Goal: Information Seeking & Learning: Learn about a topic

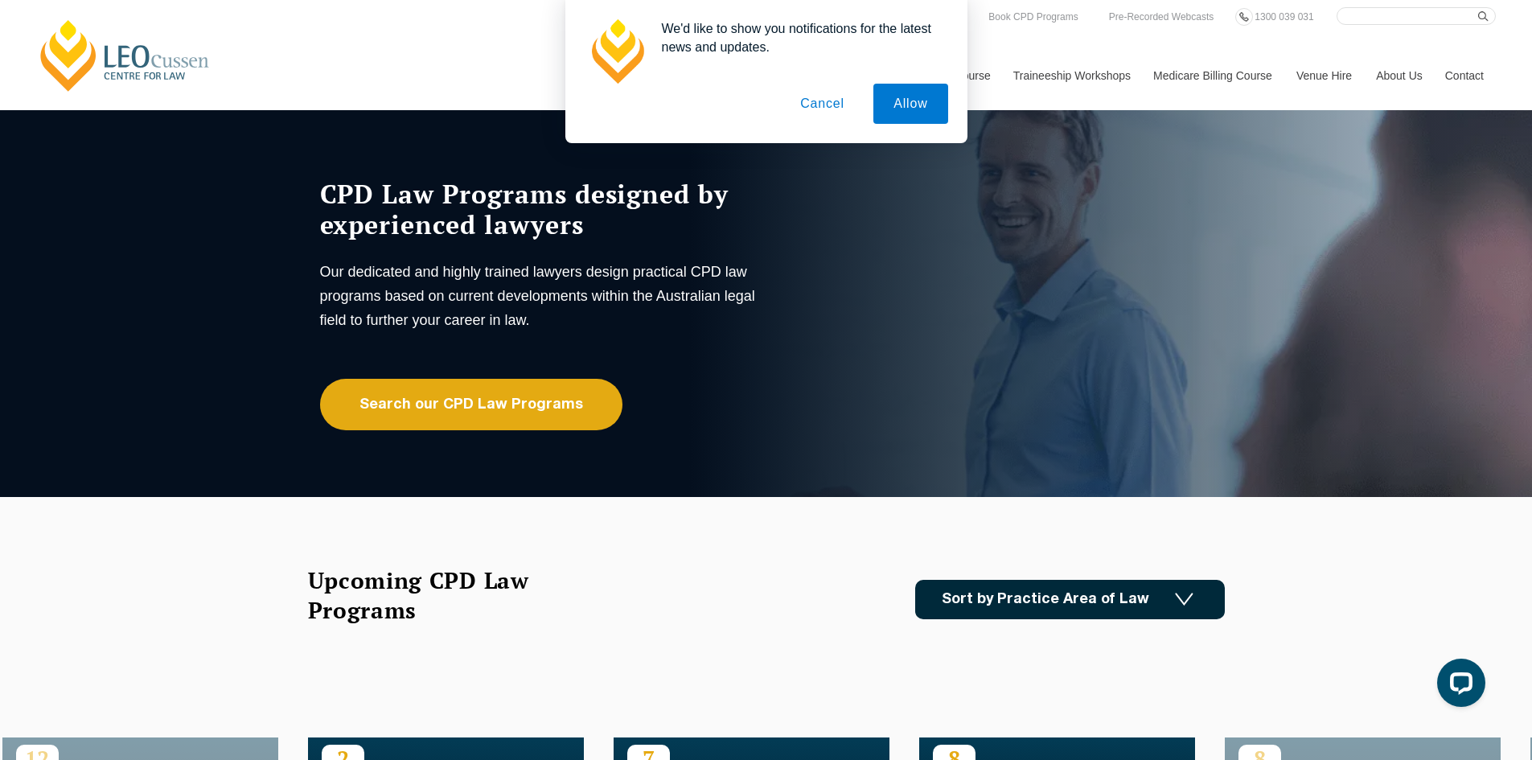
click at [824, 109] on button "Cancel" at bounding box center [822, 104] width 84 height 40
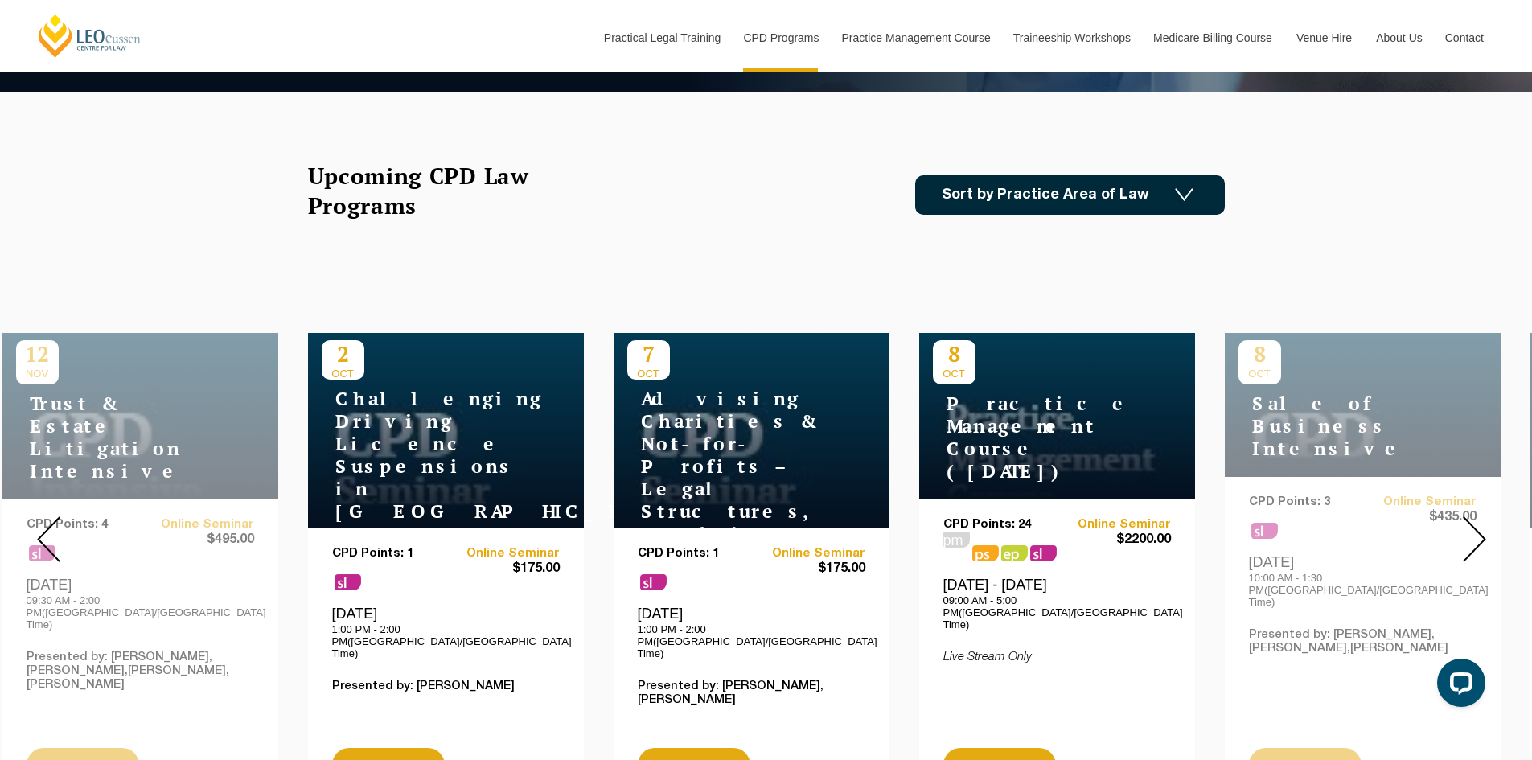
scroll to position [402, 0]
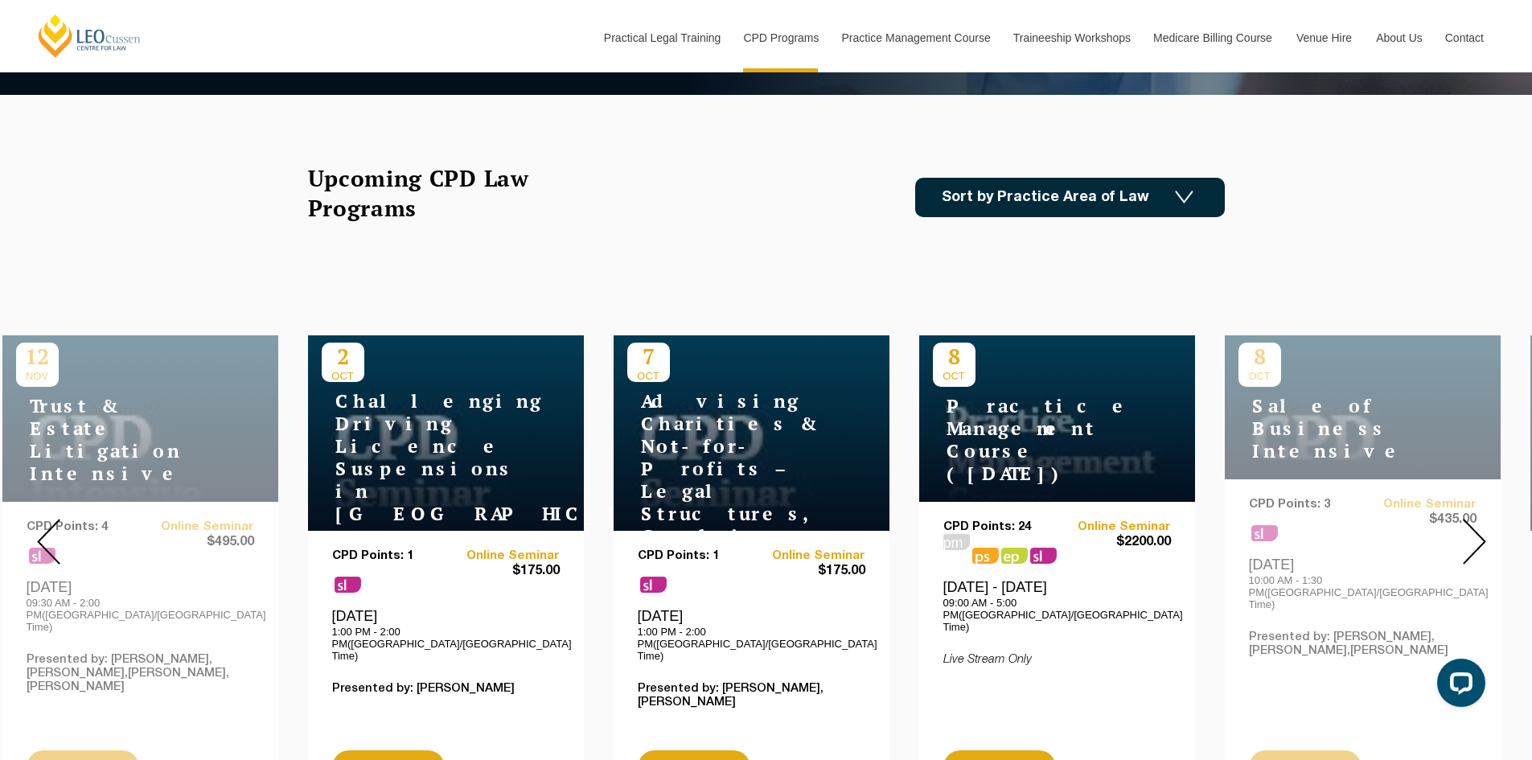
click at [1449, 505] on div at bounding box center [1474, 541] width 116 height 549
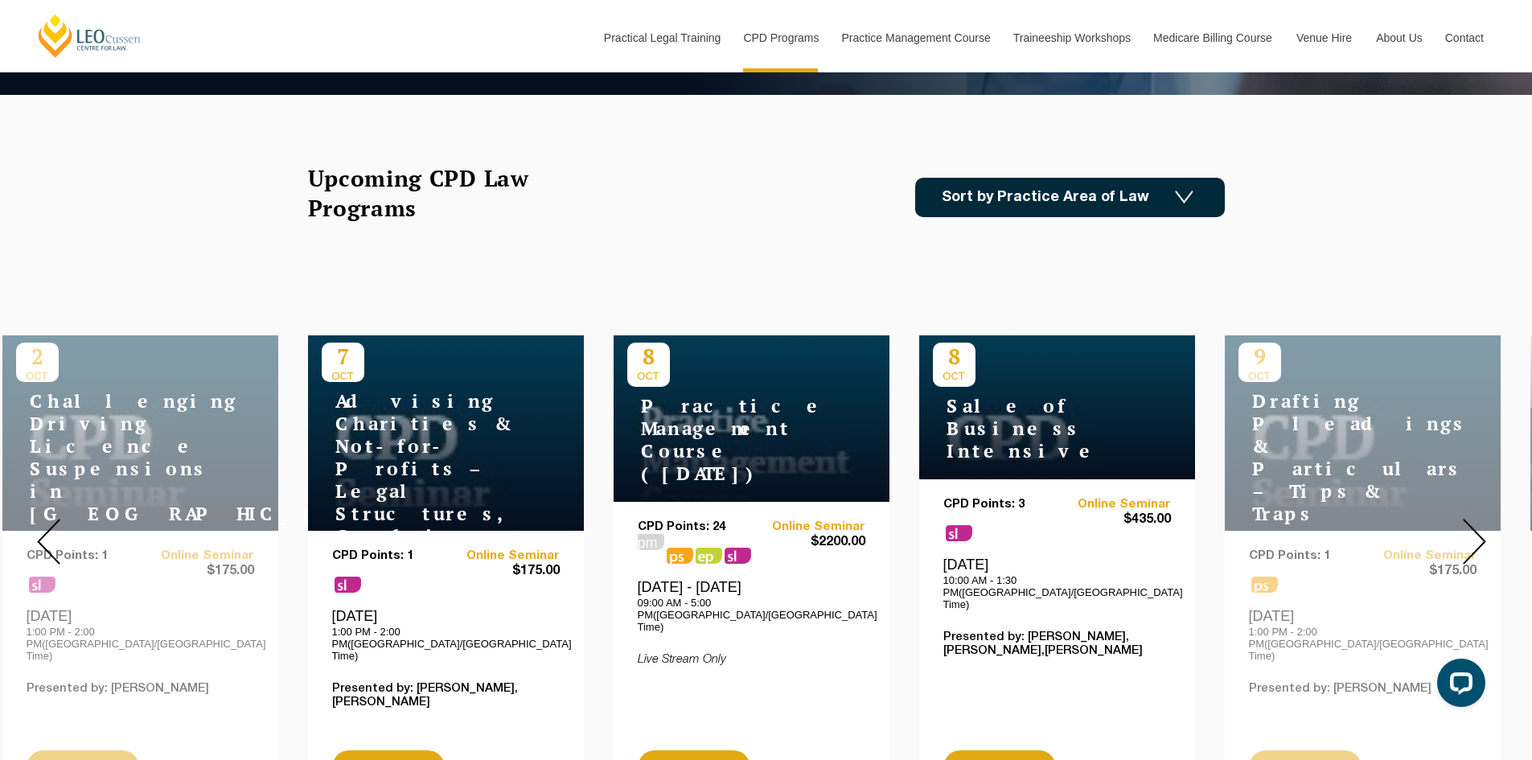
click at [1449, 505] on div at bounding box center [1474, 541] width 116 height 549
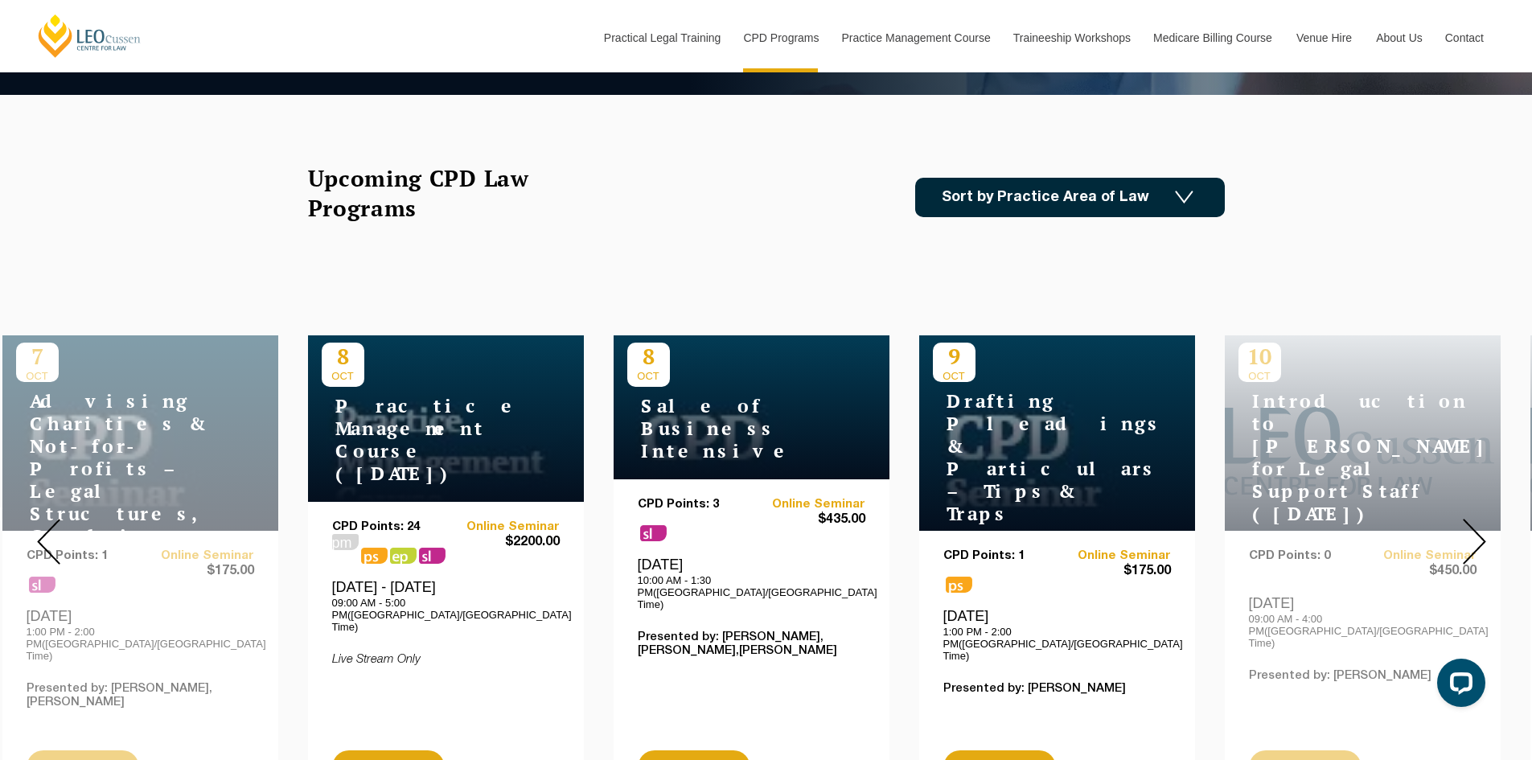
click at [1449, 505] on div at bounding box center [1474, 541] width 116 height 549
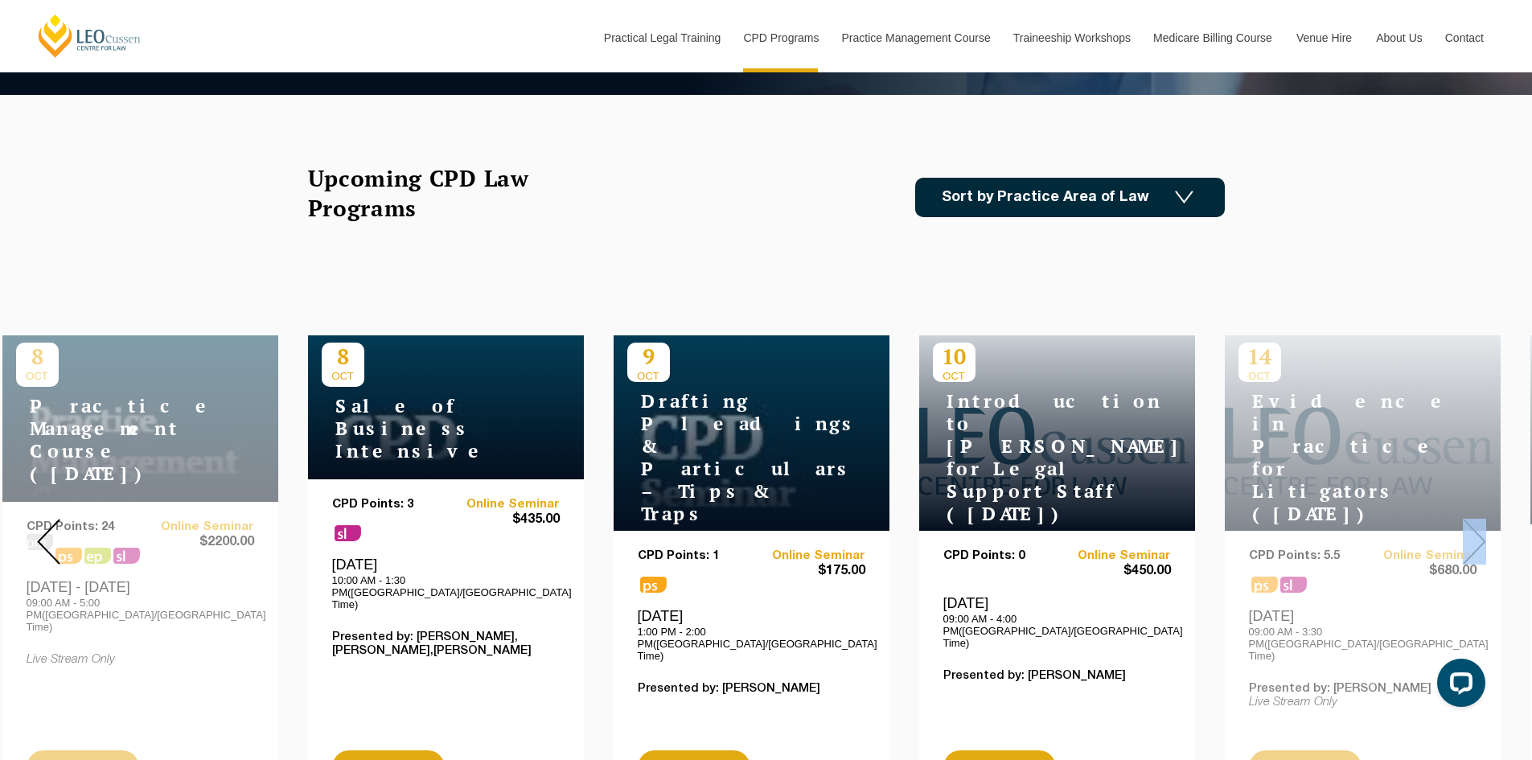
click at [1449, 505] on div at bounding box center [1474, 541] width 116 height 549
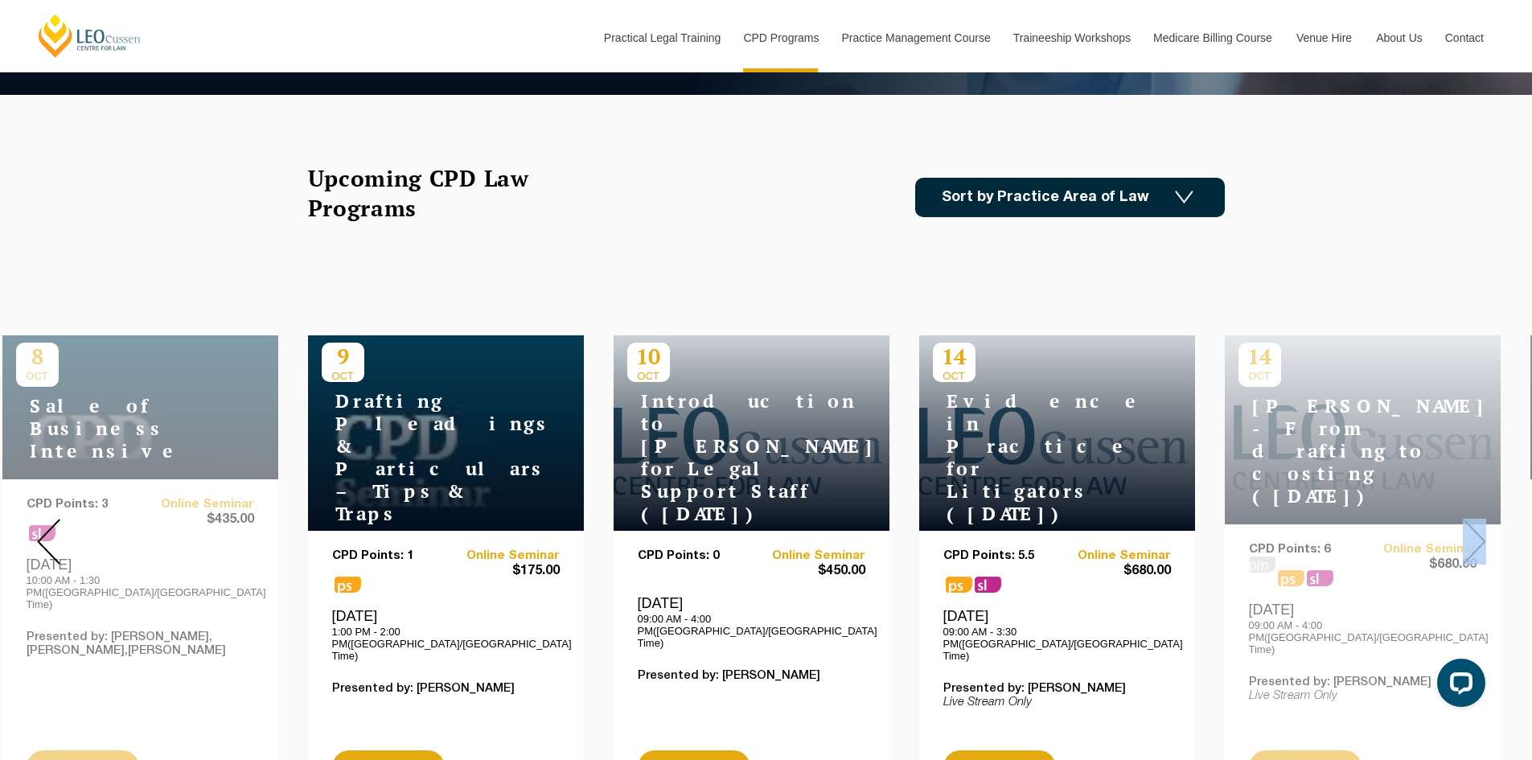
click at [1449, 505] on div at bounding box center [1474, 541] width 116 height 549
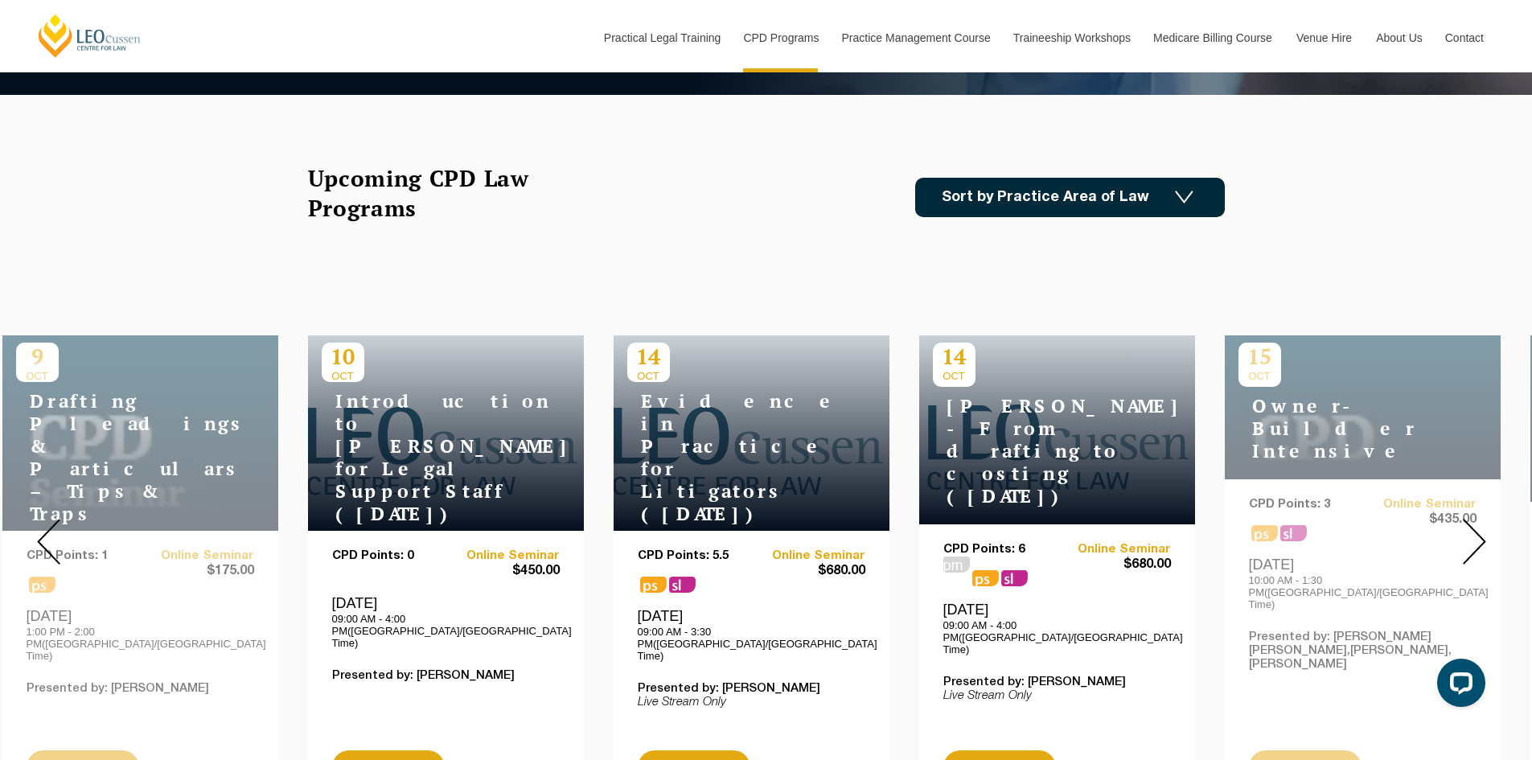
click at [1449, 505] on div at bounding box center [1474, 541] width 116 height 549
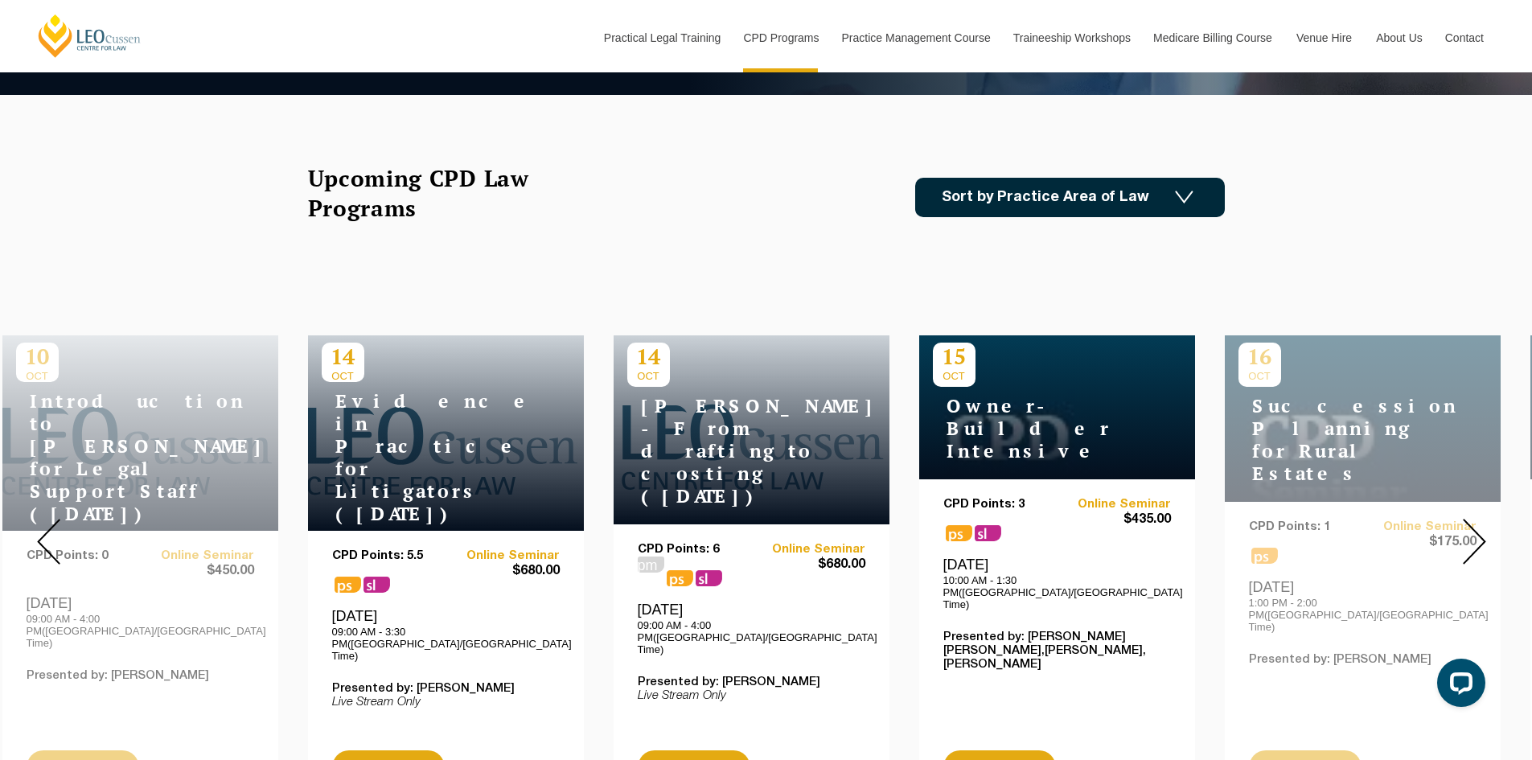
click at [1449, 505] on div at bounding box center [1474, 541] width 116 height 549
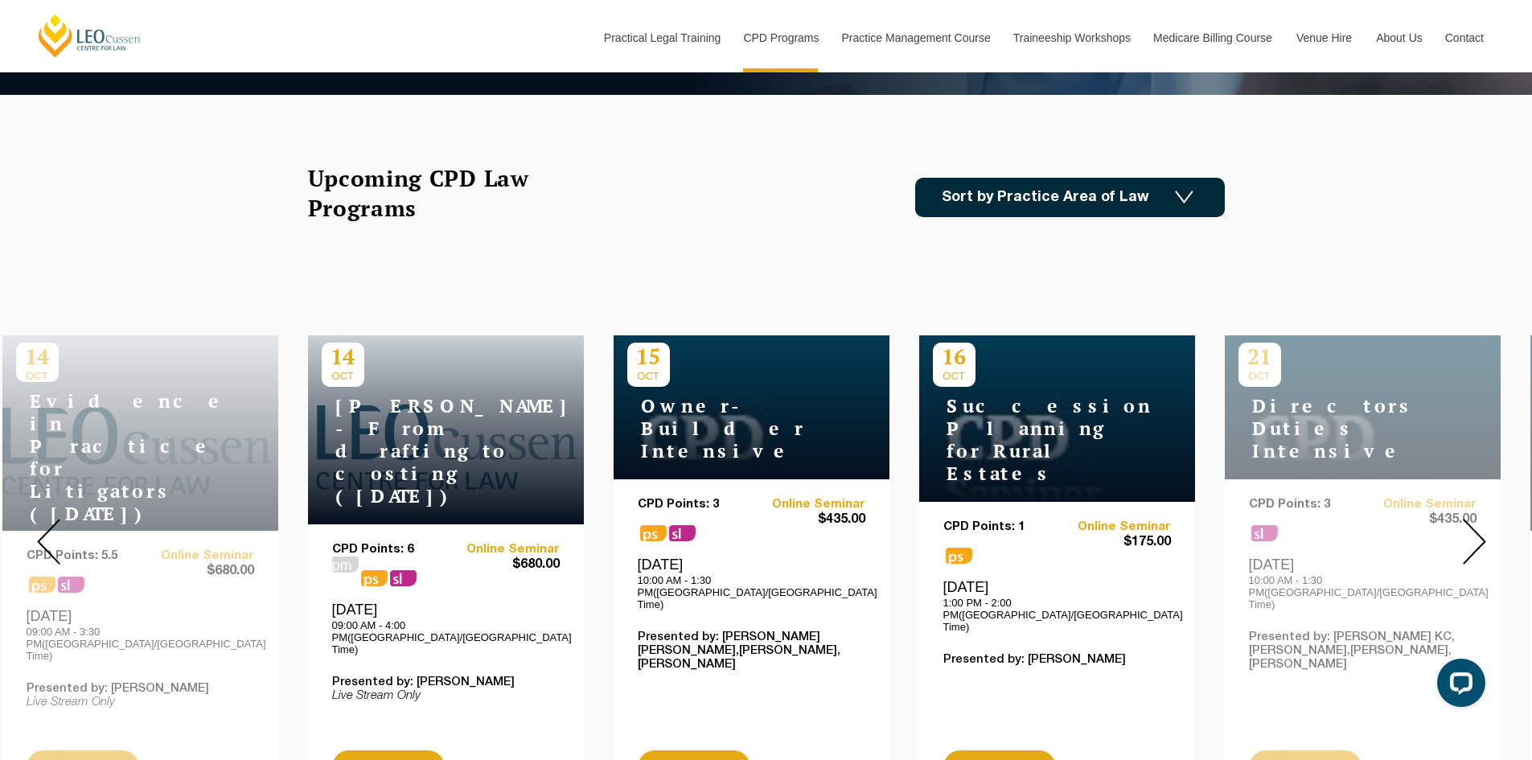
click at [1449, 505] on div at bounding box center [1474, 541] width 116 height 549
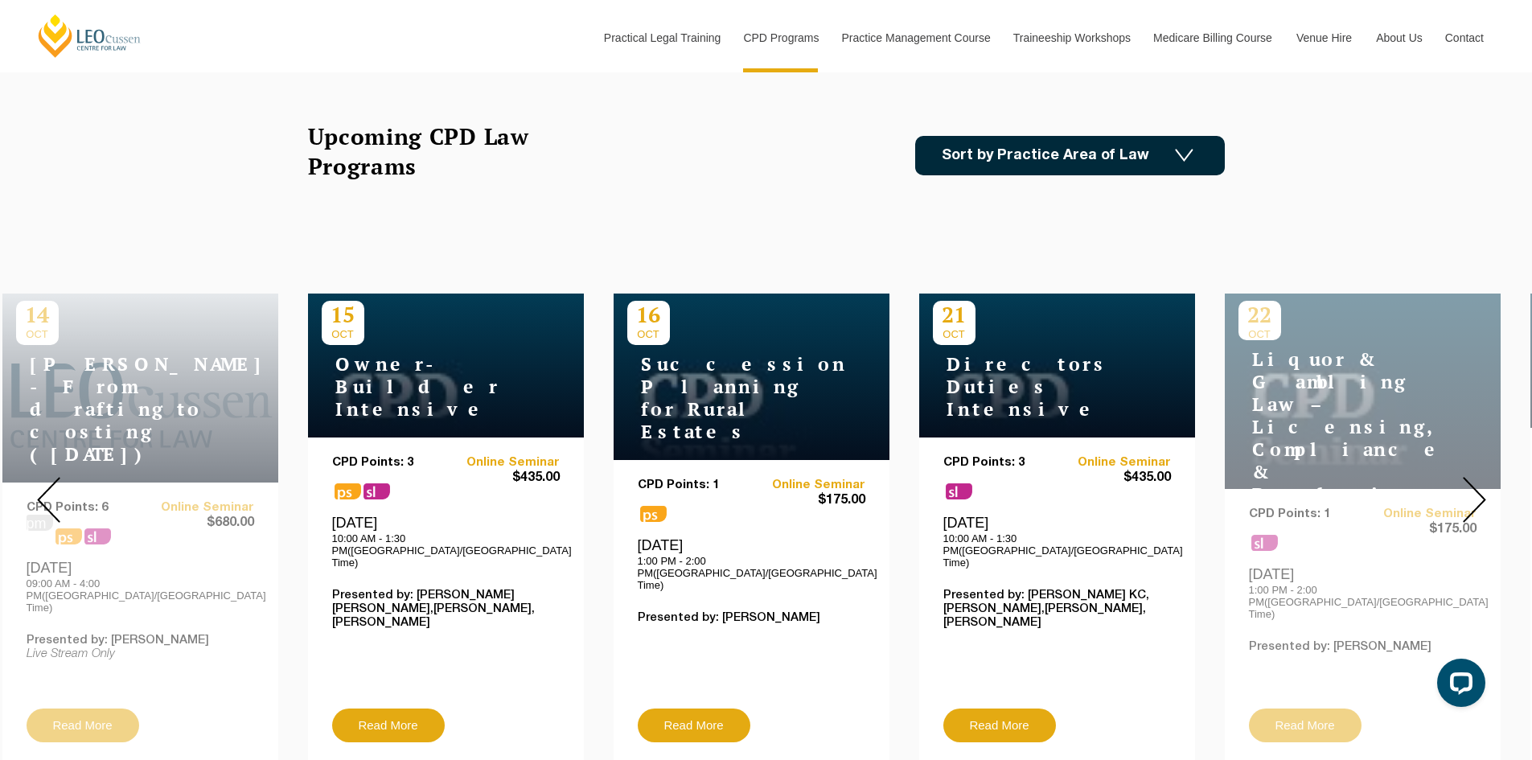
scroll to position [482, 0]
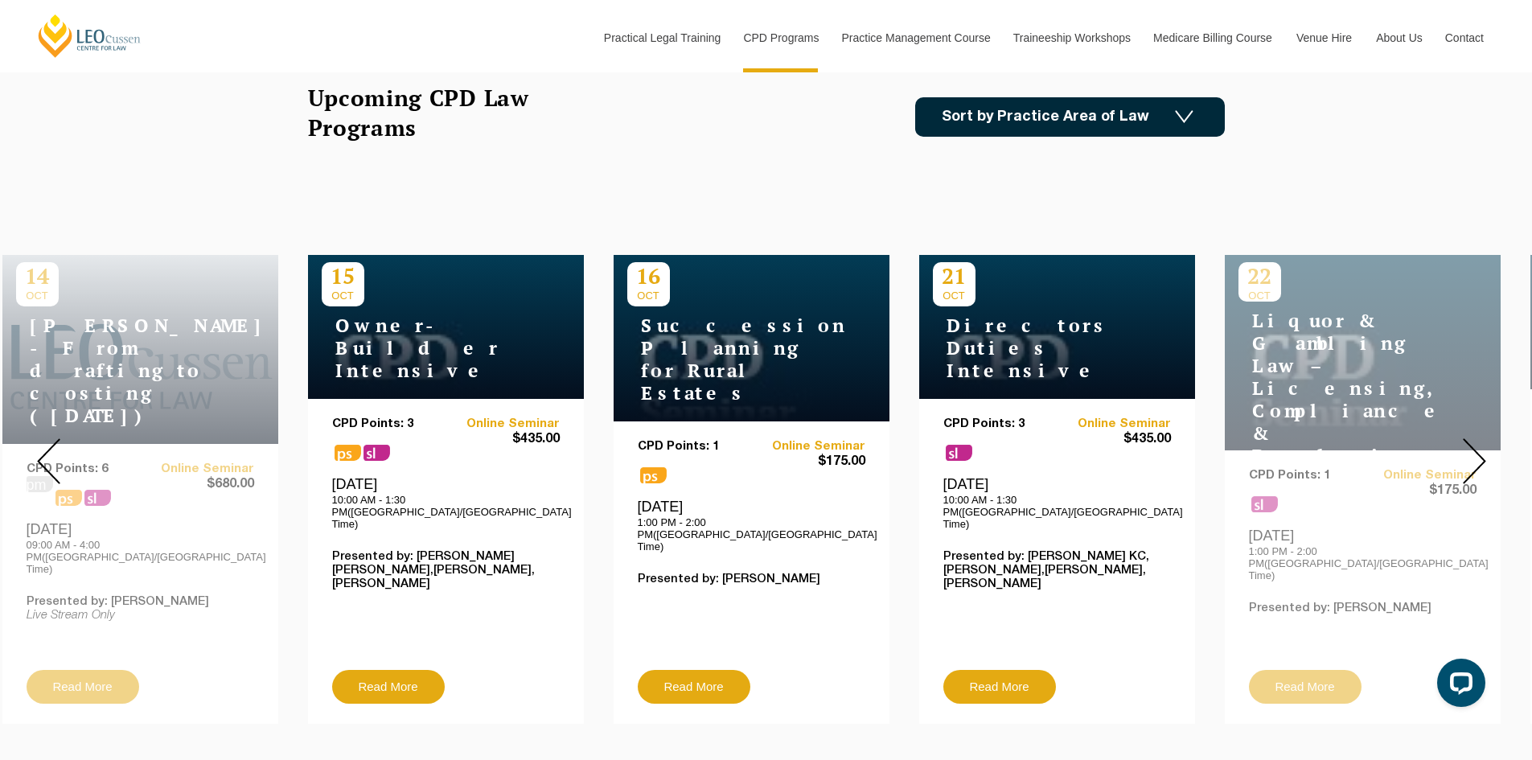
click at [1472, 468] on img at bounding box center [1474, 461] width 23 height 46
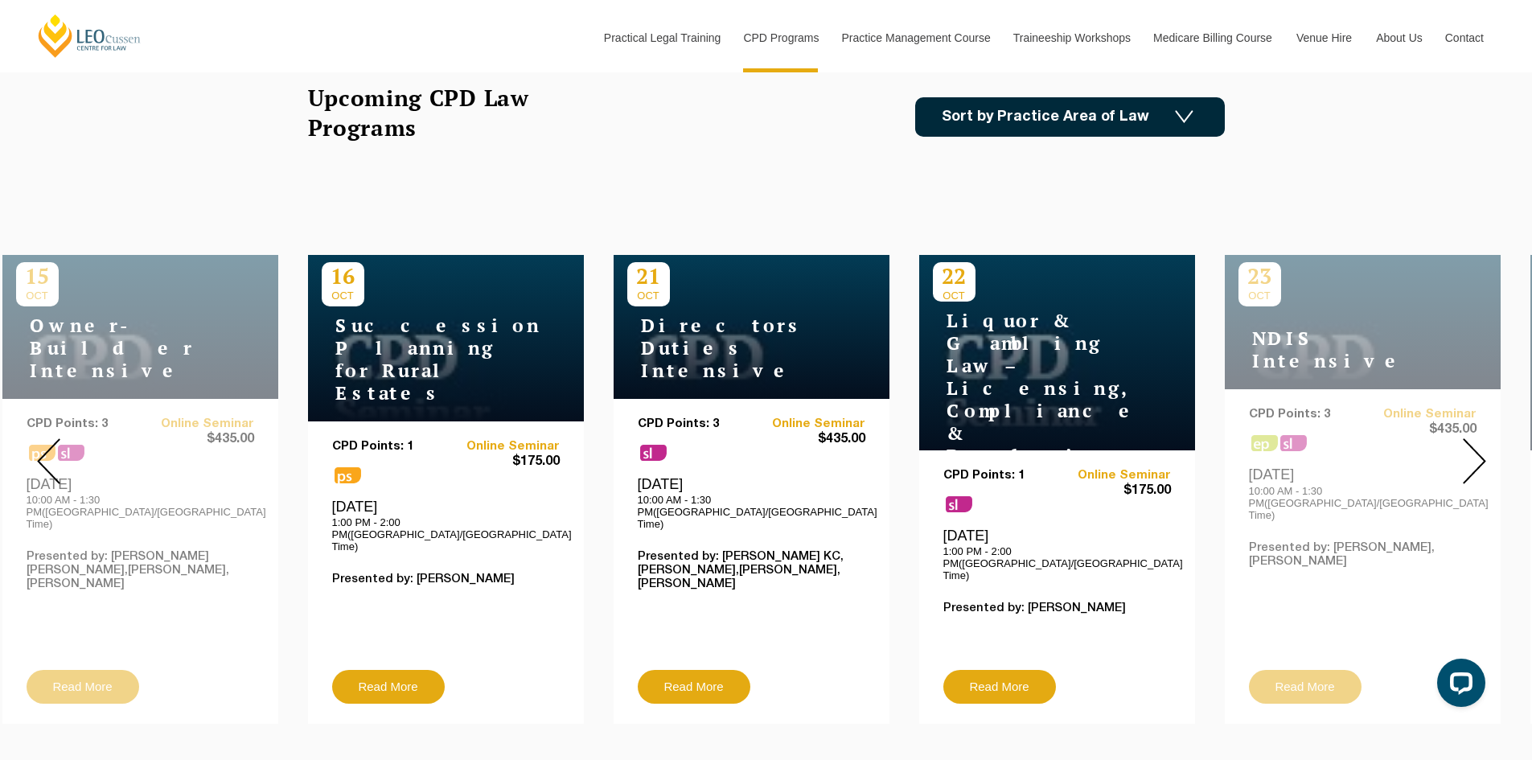
click at [1472, 468] on img at bounding box center [1474, 461] width 23 height 46
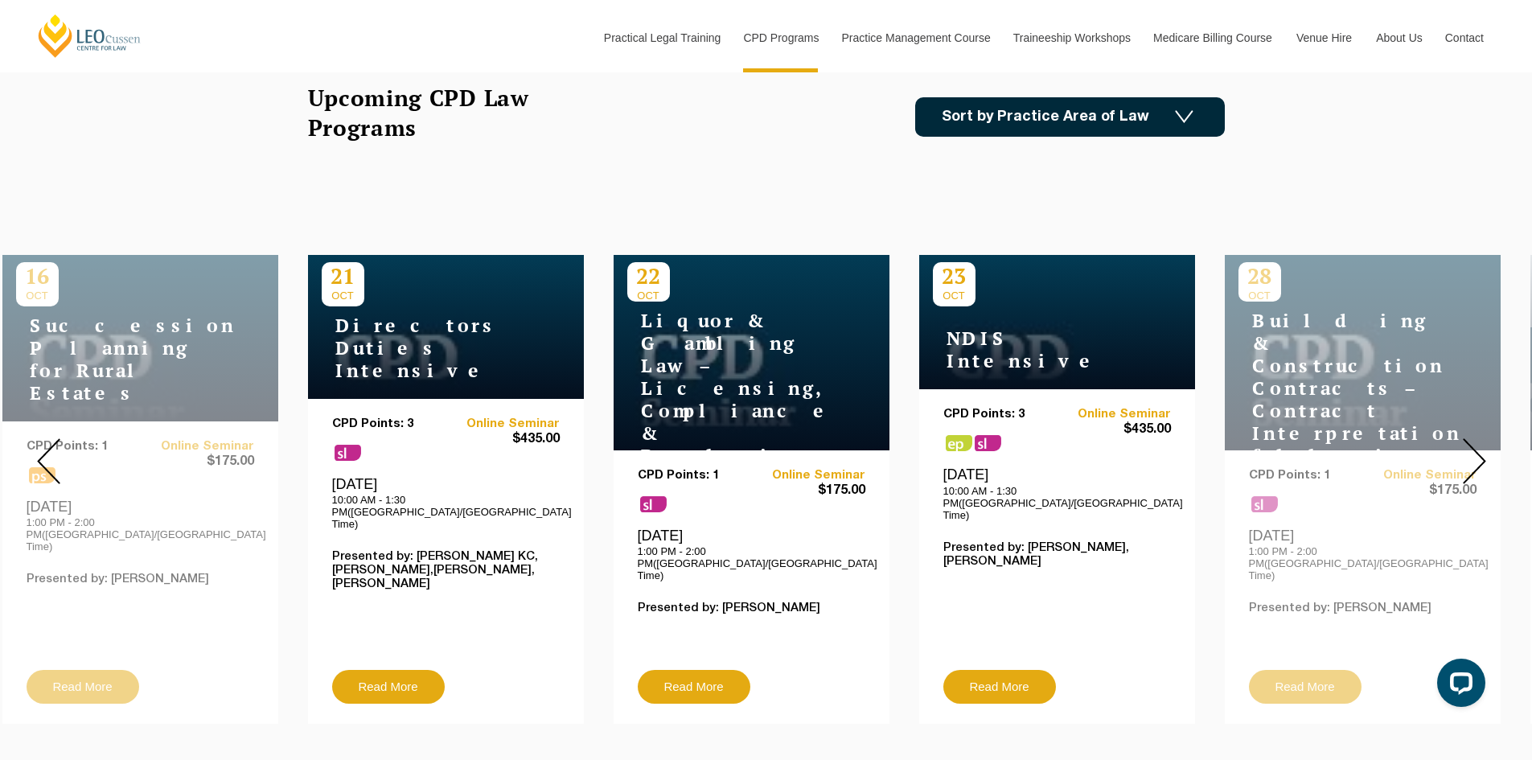
click at [1472, 468] on img at bounding box center [1474, 461] width 23 height 46
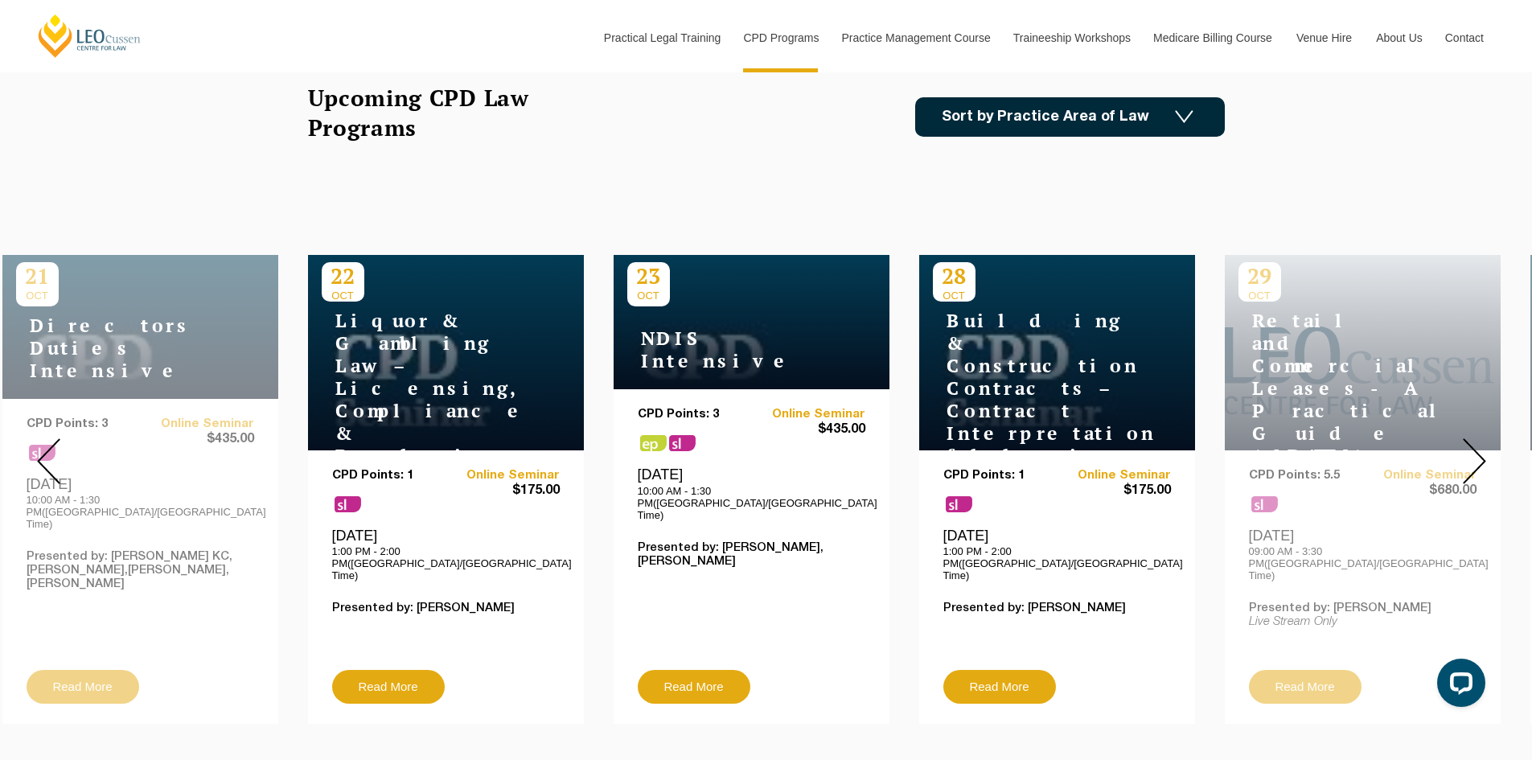
click at [1472, 468] on img at bounding box center [1474, 461] width 23 height 46
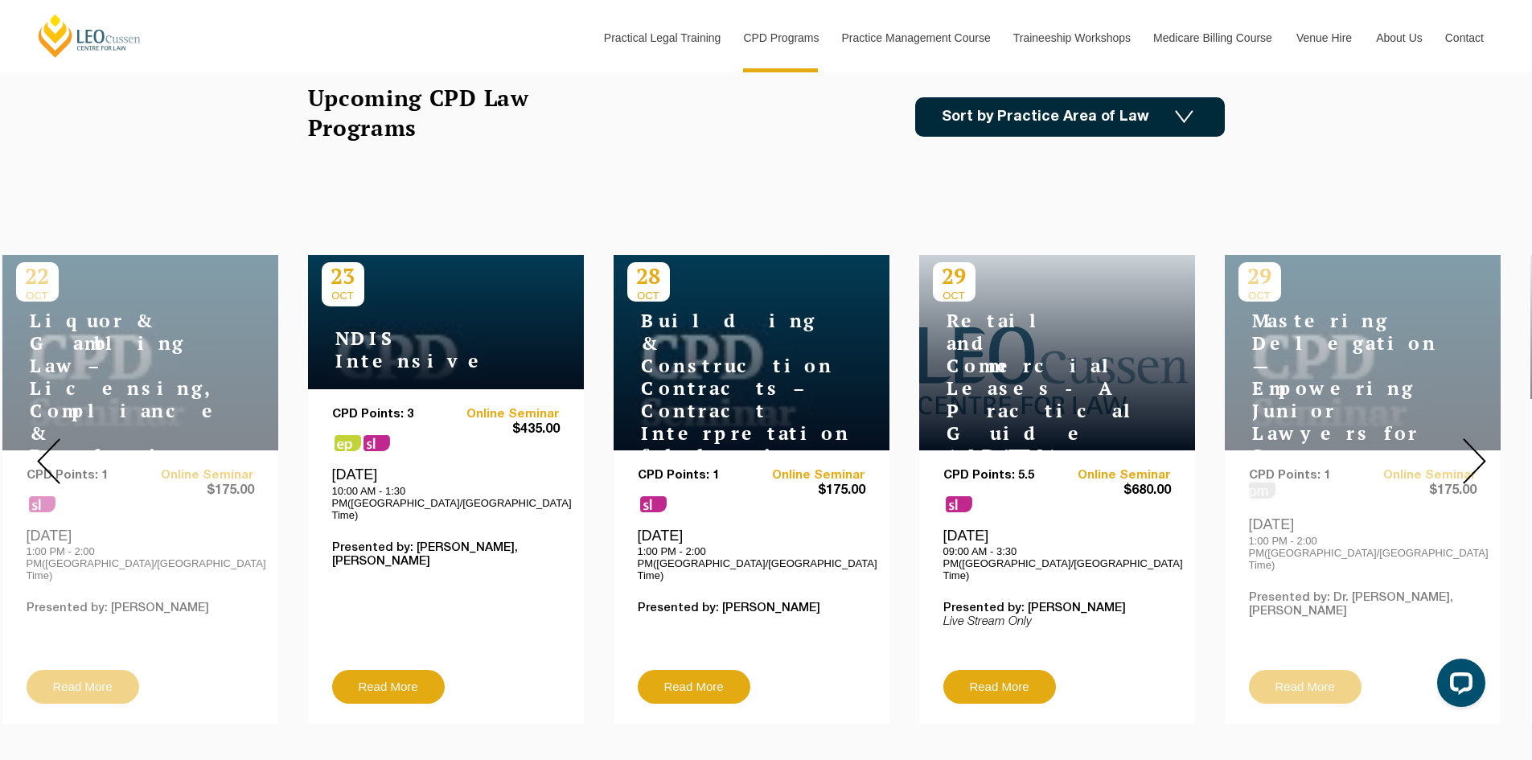
click at [1472, 468] on img at bounding box center [1474, 461] width 23 height 46
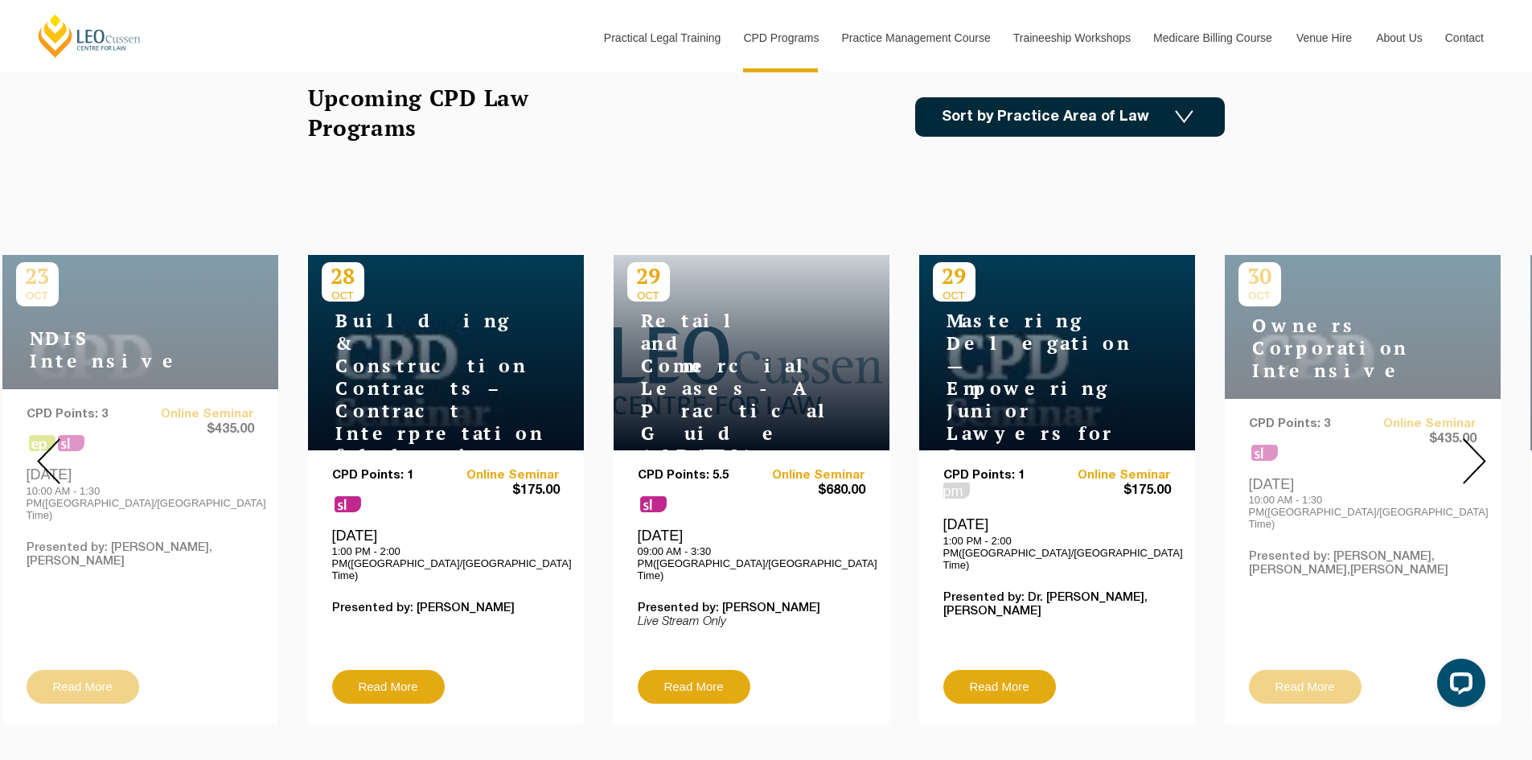
click at [1478, 457] on img at bounding box center [1474, 461] width 23 height 46
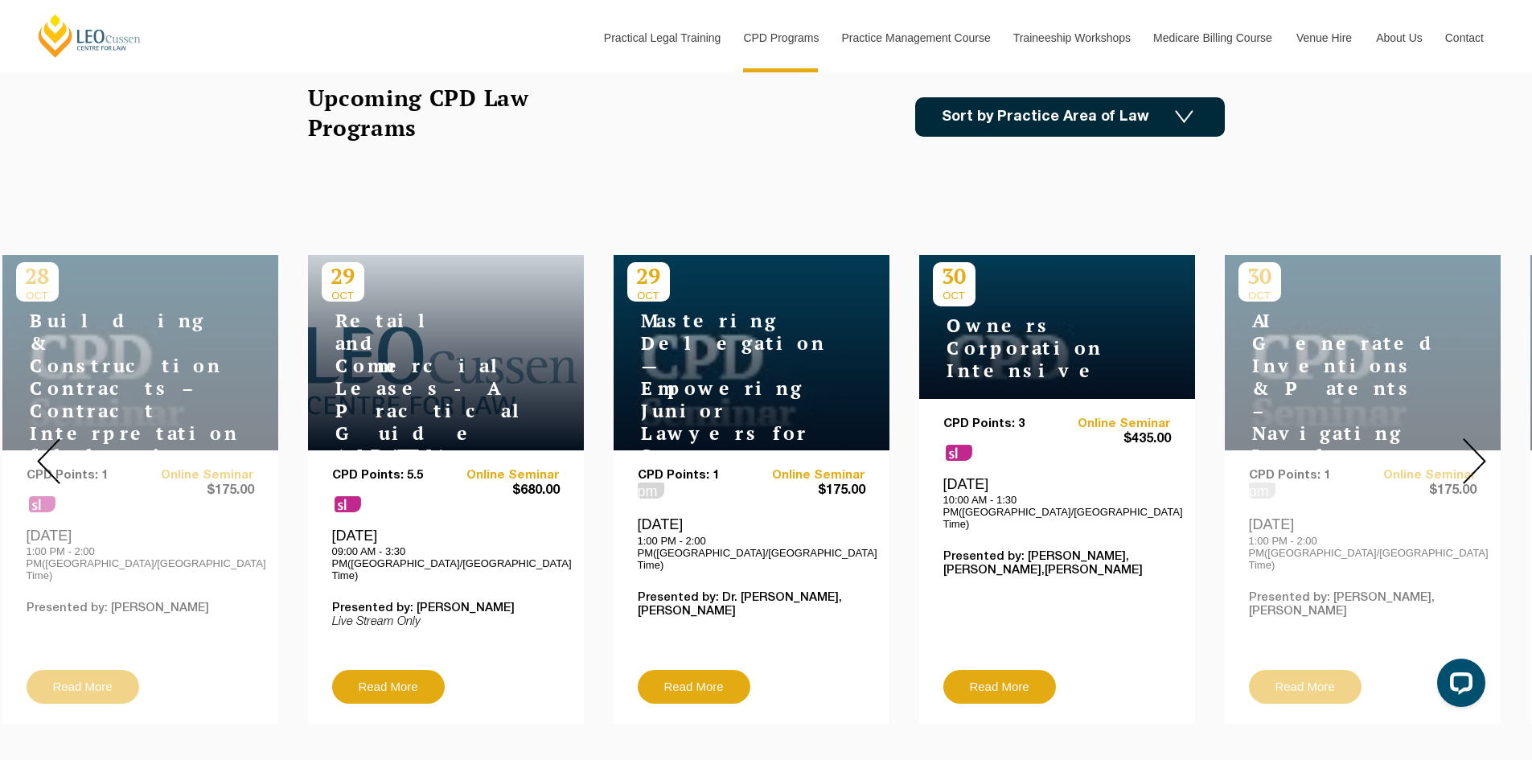
click at [1478, 457] on img at bounding box center [1474, 461] width 23 height 46
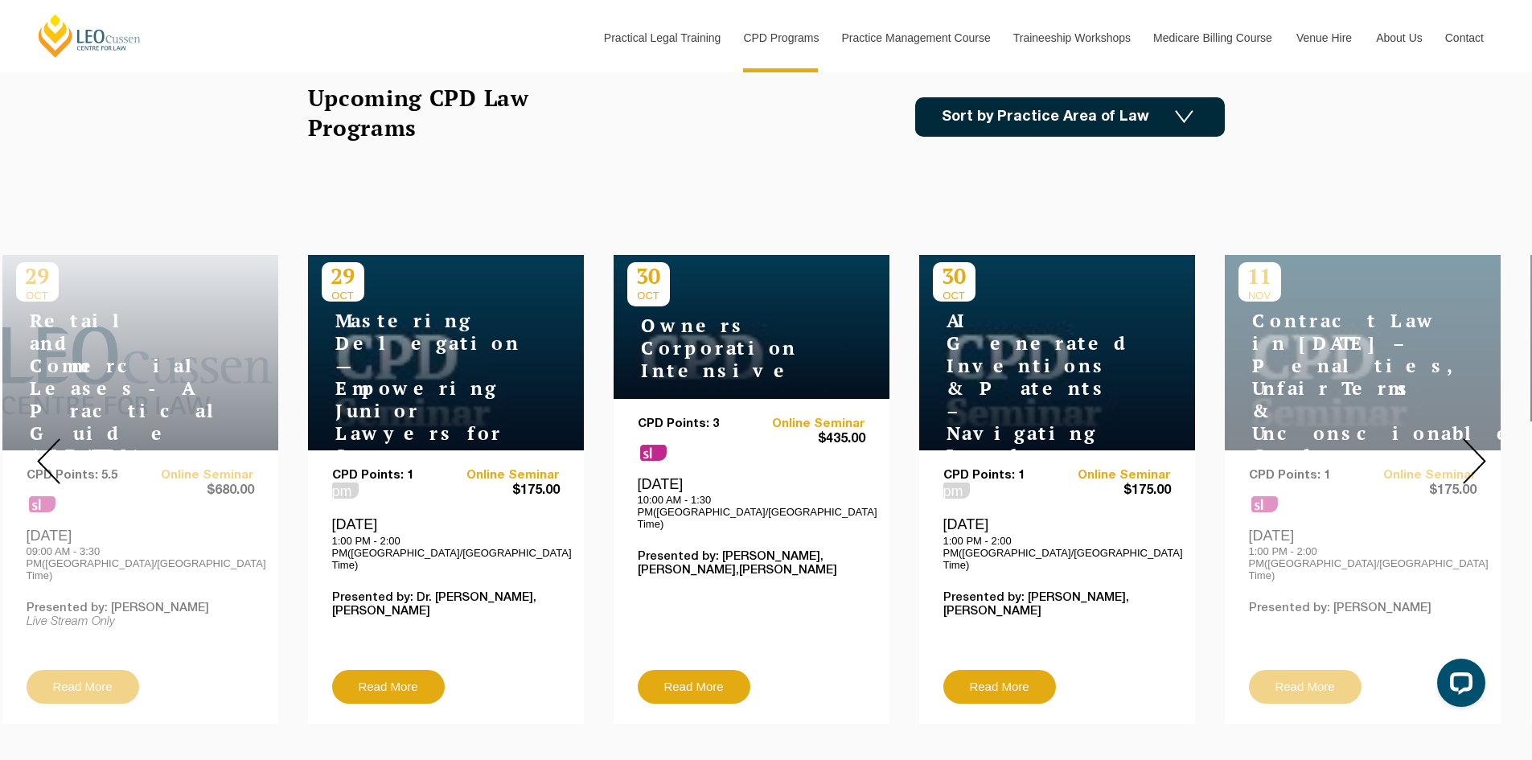
click at [1478, 457] on img at bounding box center [1474, 461] width 23 height 46
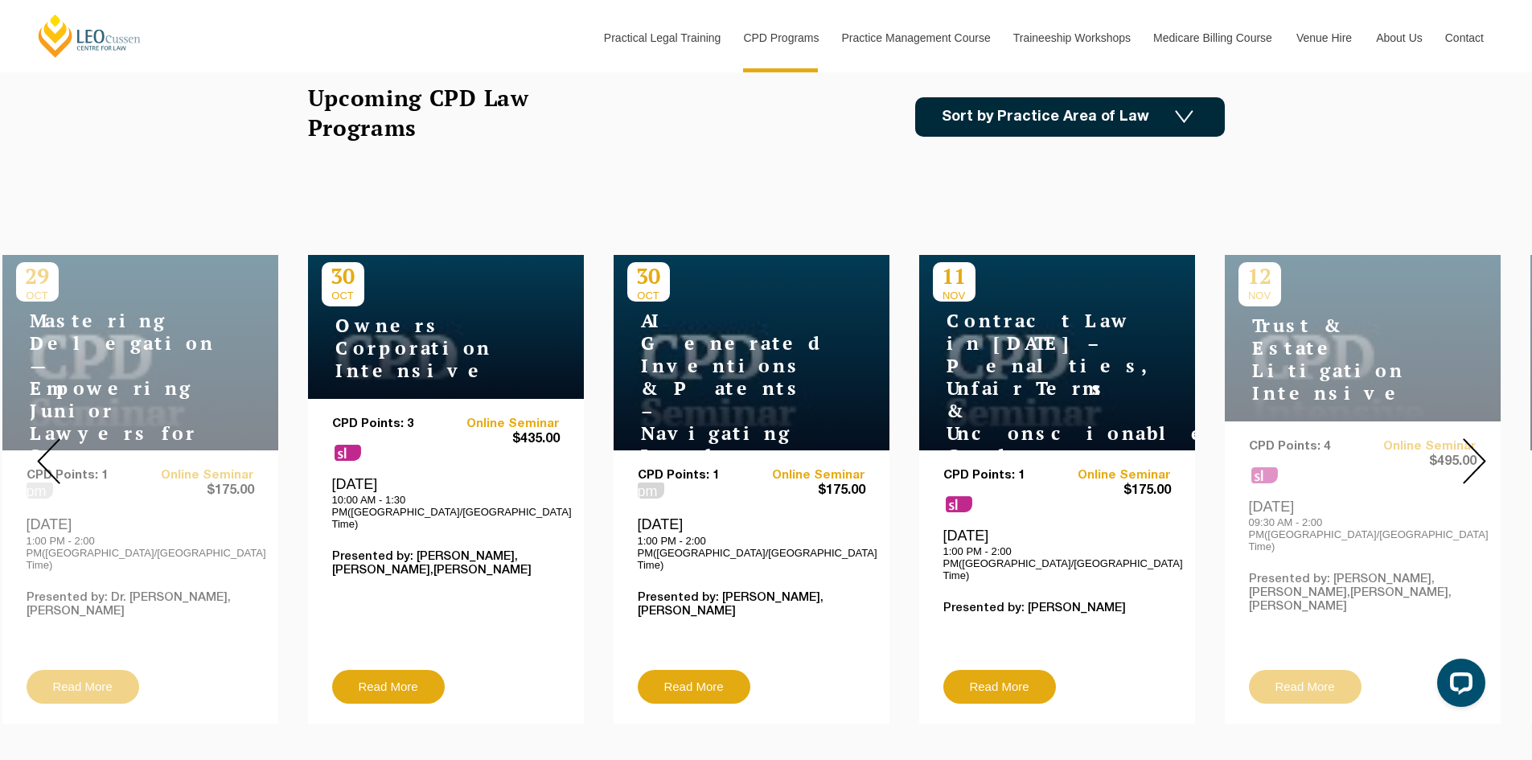
click at [1478, 457] on img at bounding box center [1474, 461] width 23 height 46
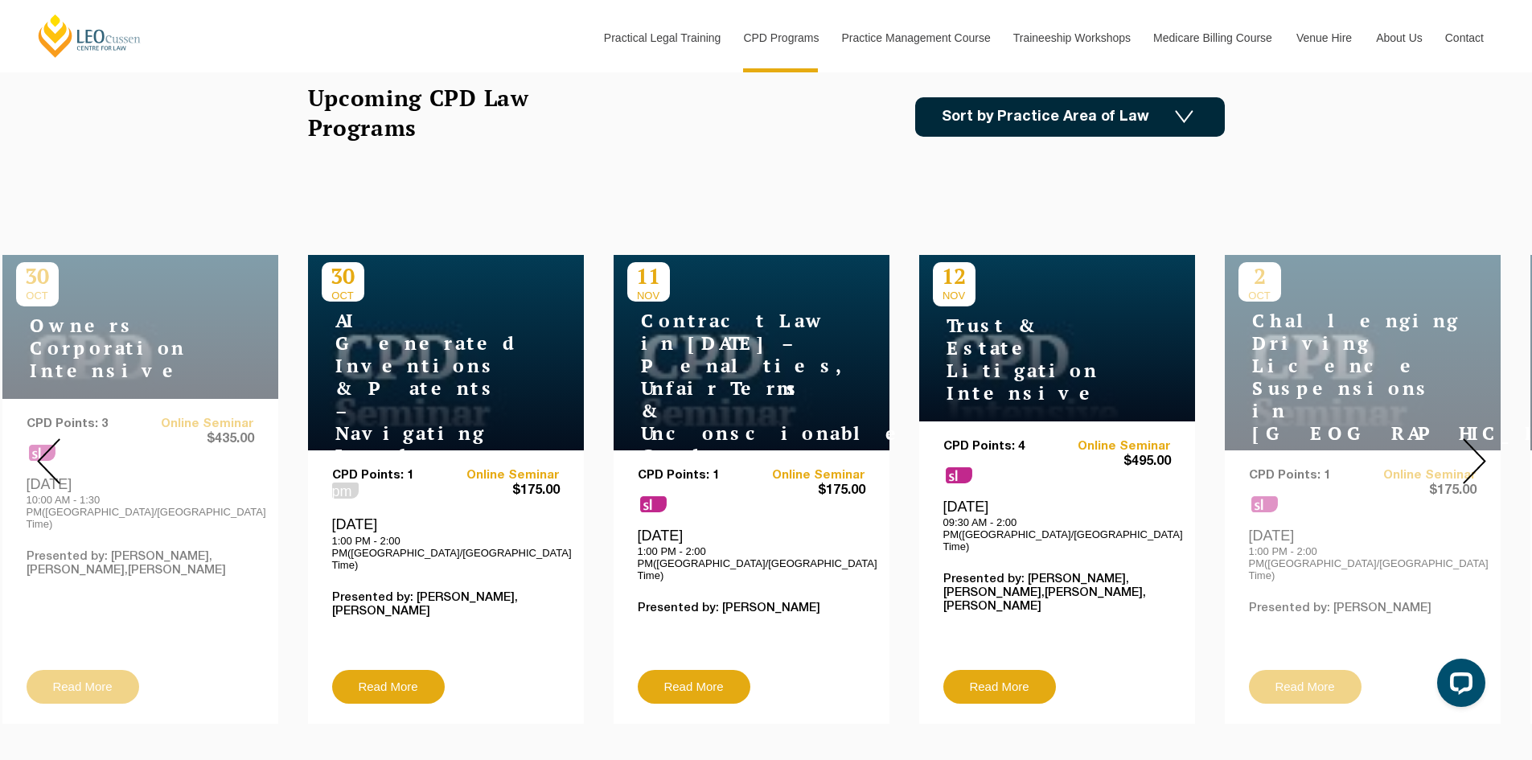
click at [1478, 457] on img at bounding box center [1474, 461] width 23 height 46
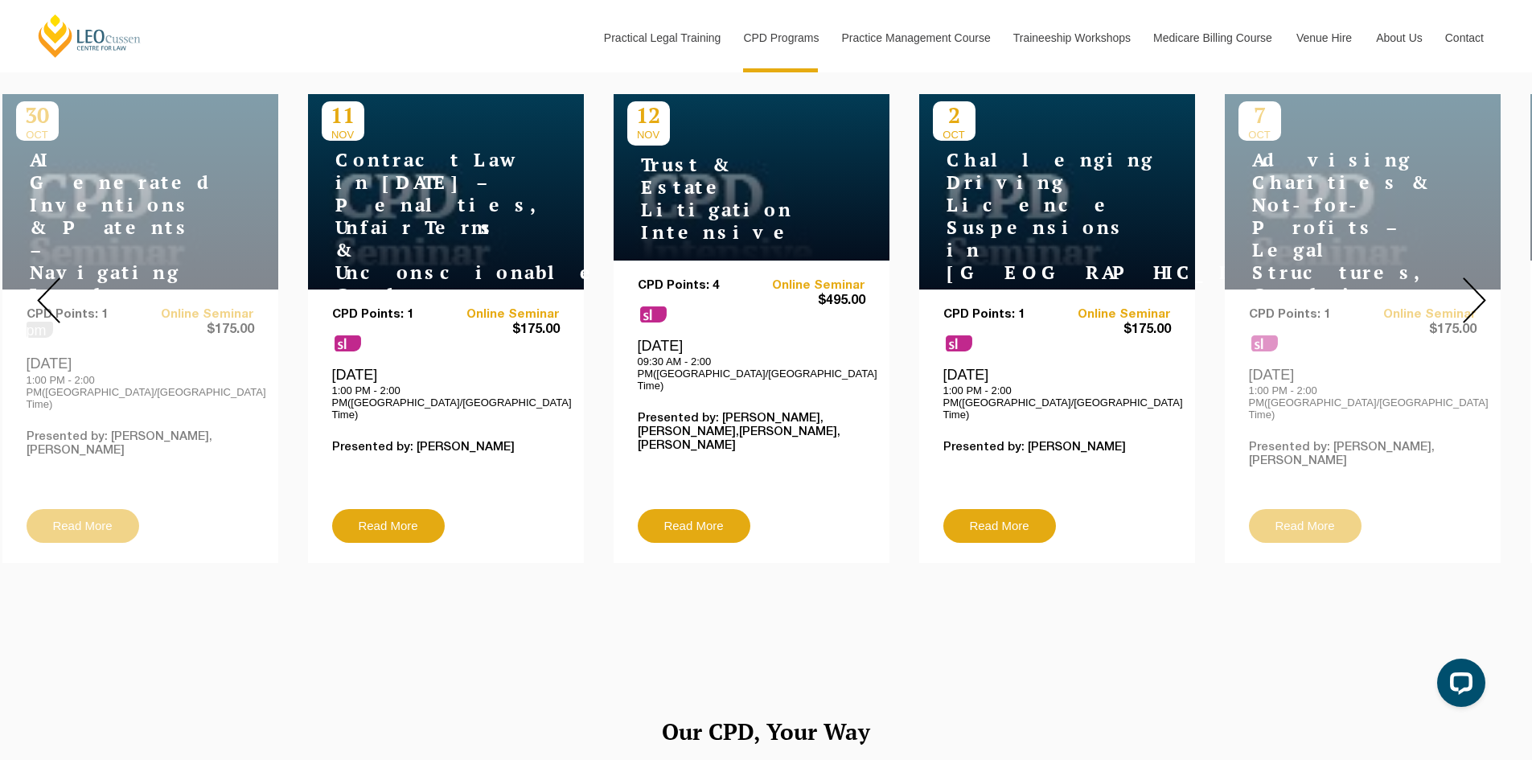
scroll to position [161, 0]
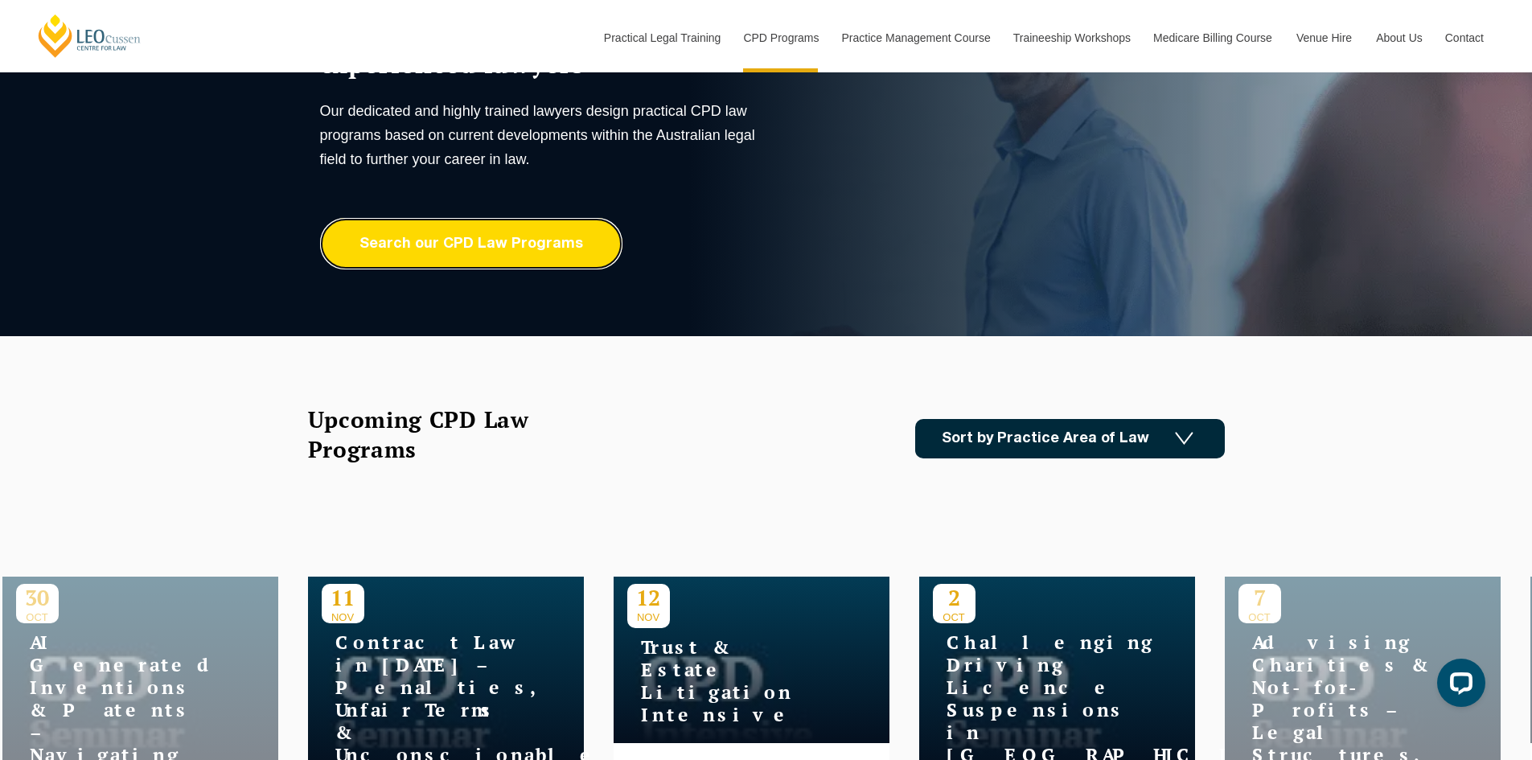
click at [527, 251] on link "Search our CPD Law Programs" at bounding box center [471, 243] width 302 height 51
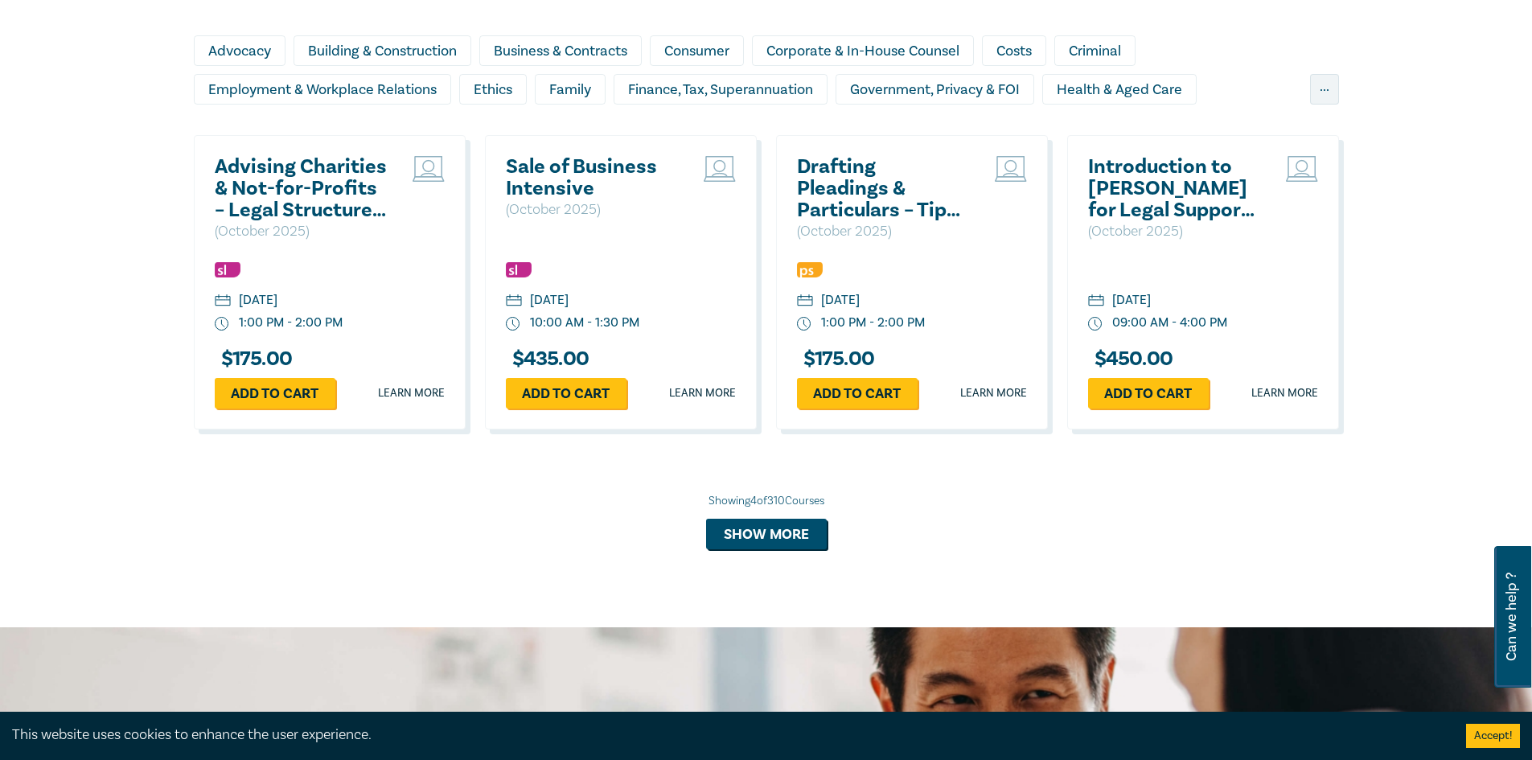
scroll to position [1688, 0]
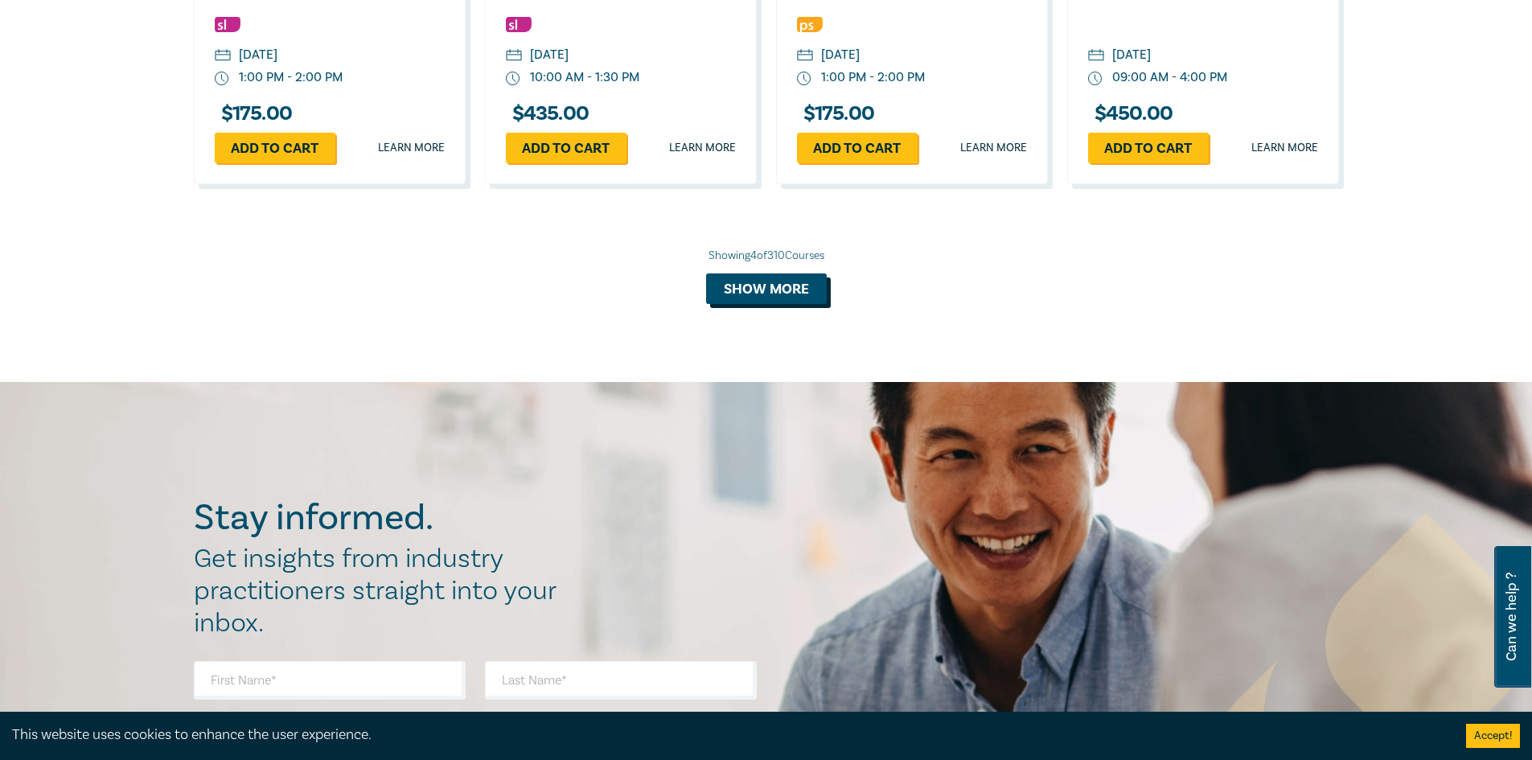
click at [791, 287] on button "Show more" at bounding box center [766, 288] width 121 height 31
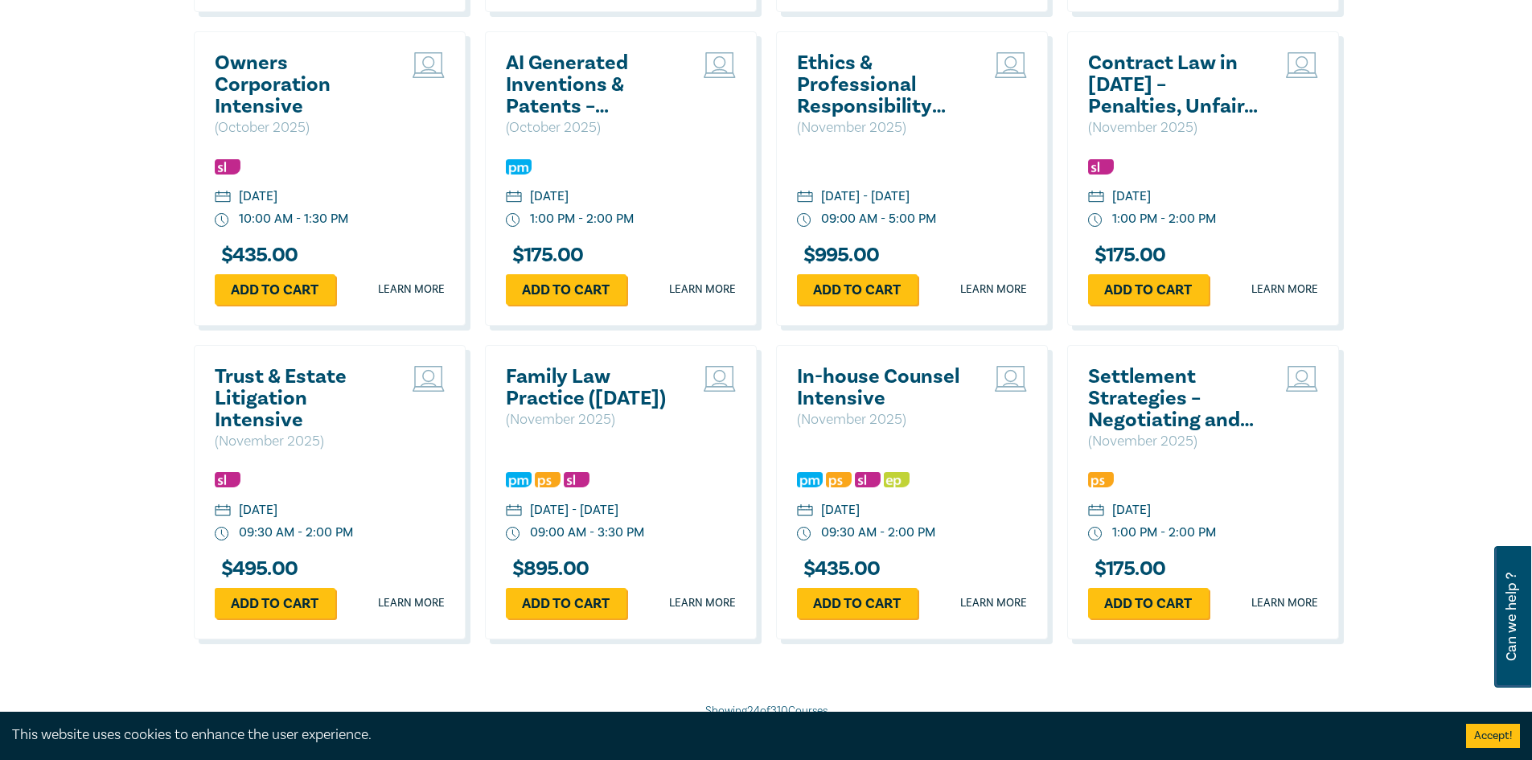
scroll to position [2975, 0]
